Goal: Communication & Community: Answer question/provide support

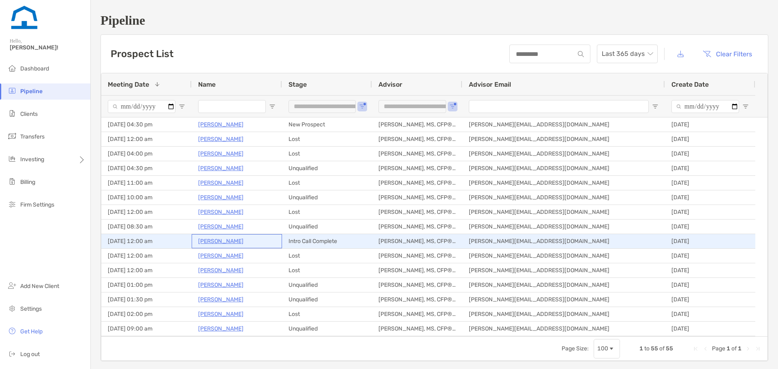
click at [222, 239] on p "[PERSON_NAME]" at bounding box center [220, 241] width 45 height 10
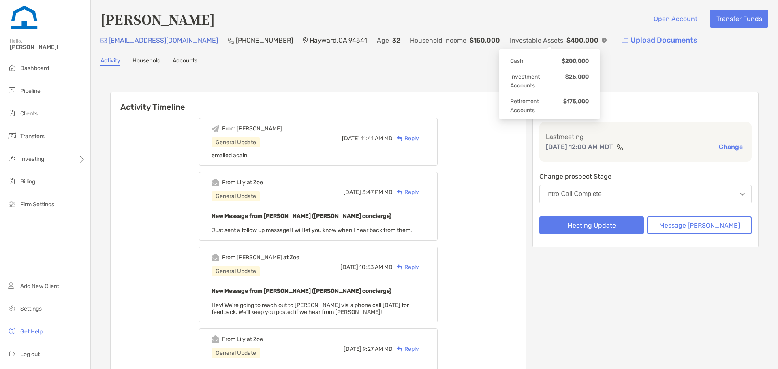
click at [602, 38] on img at bounding box center [604, 40] width 5 height 5
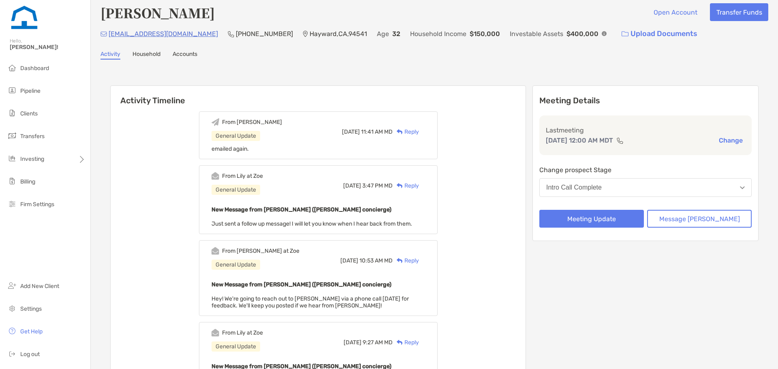
scroll to position [8, 0]
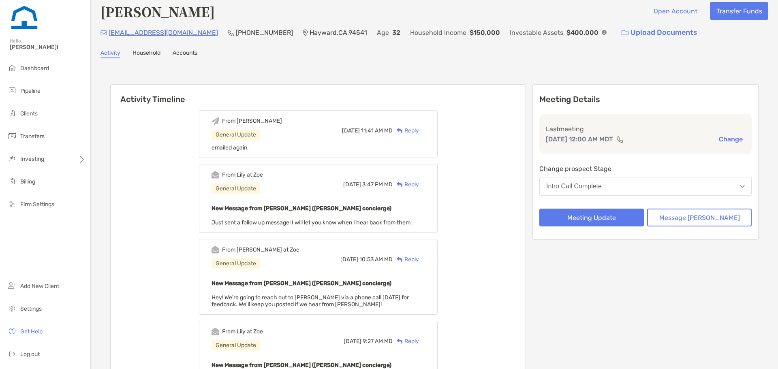
click at [419, 133] on div "Reply" at bounding box center [406, 130] width 26 height 9
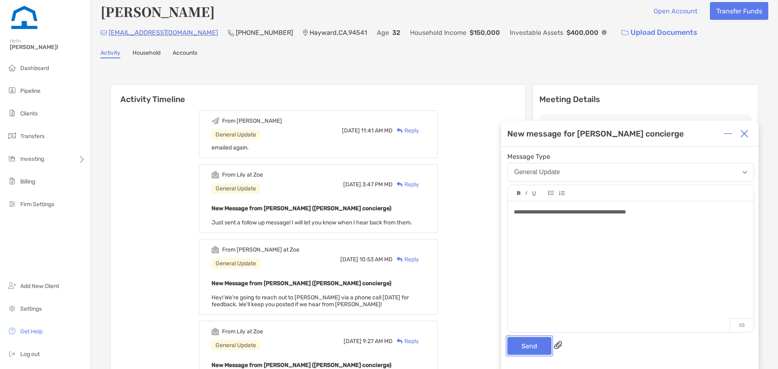
click at [539, 350] on button "Send" at bounding box center [530, 346] width 44 height 18
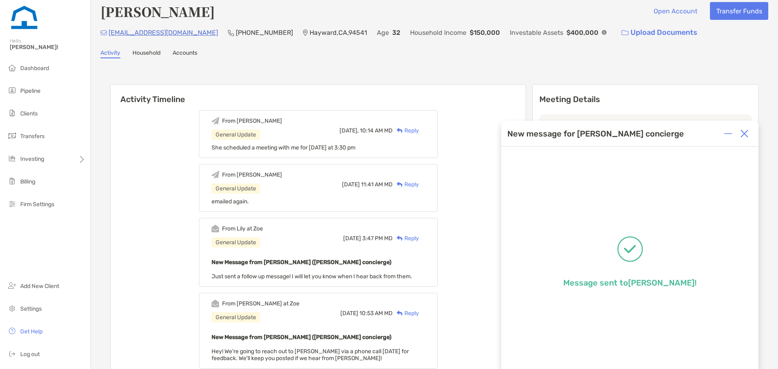
click at [744, 137] on img at bounding box center [745, 134] width 8 height 8
